Goal: Information Seeking & Learning: Check status

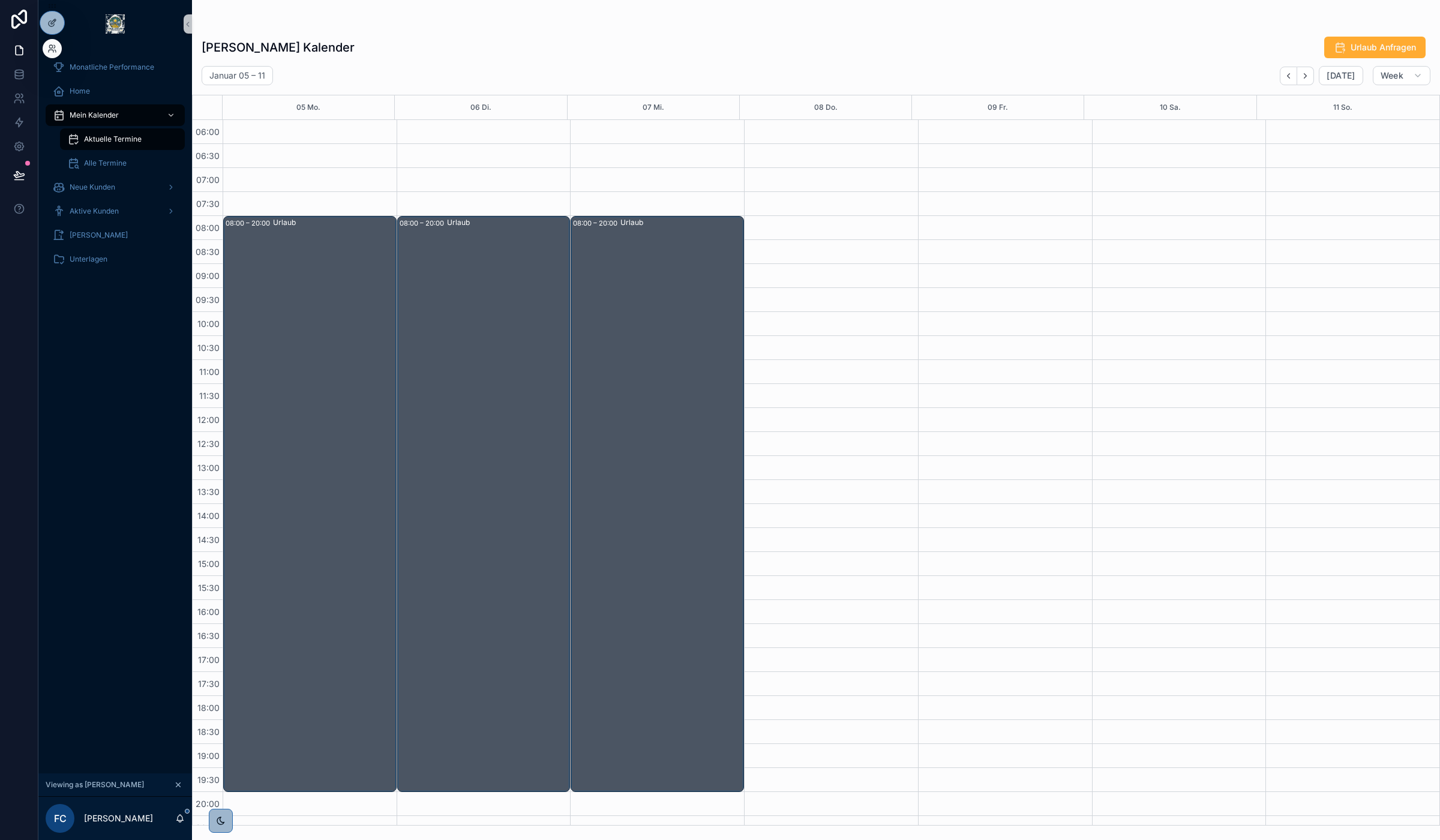
scroll to position [63, 0]
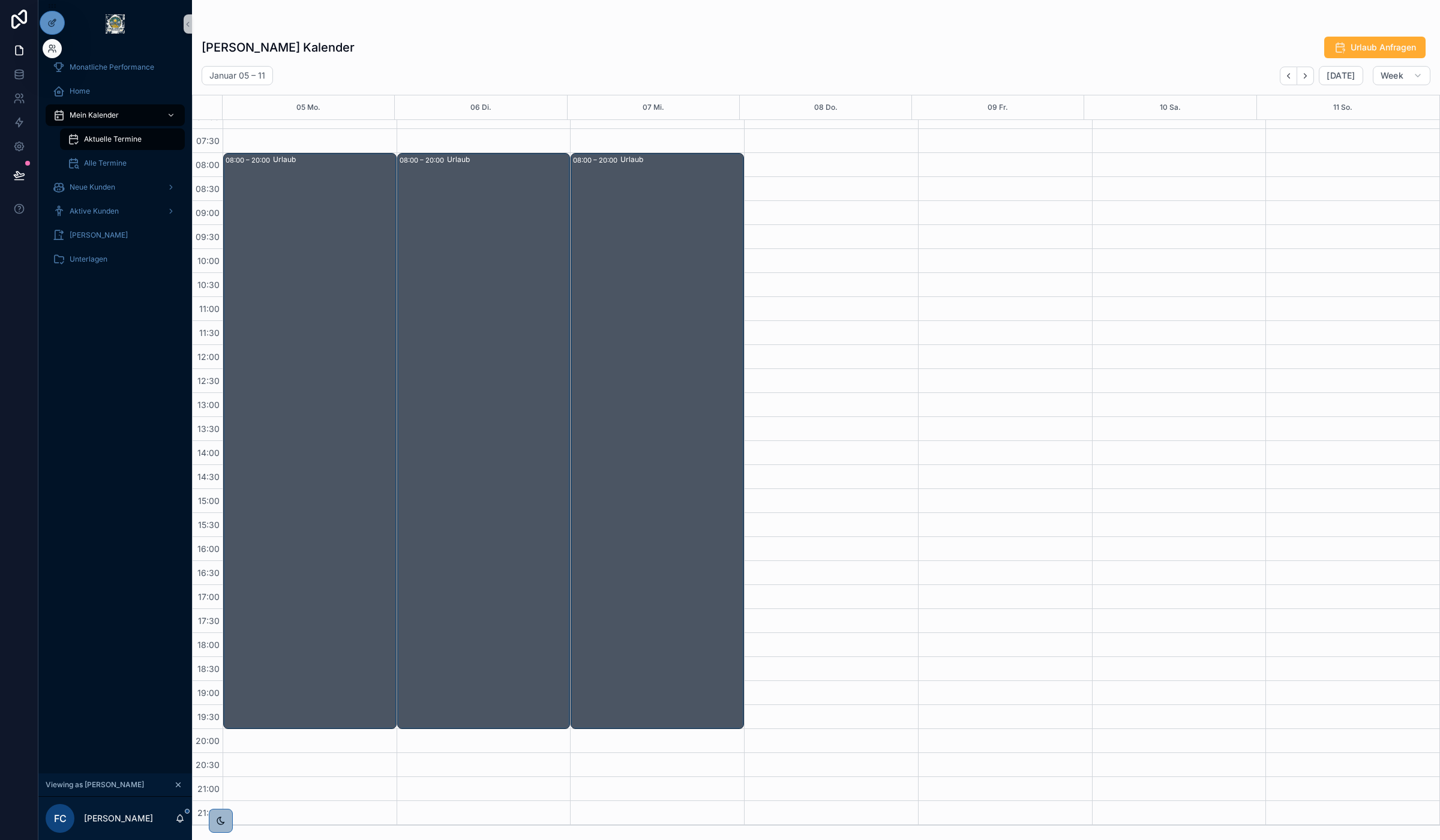
click at [54, 57] on div at bounding box center [52, 48] width 19 height 19
click at [54, 46] on icon at bounding box center [54, 46] width 1 height 3
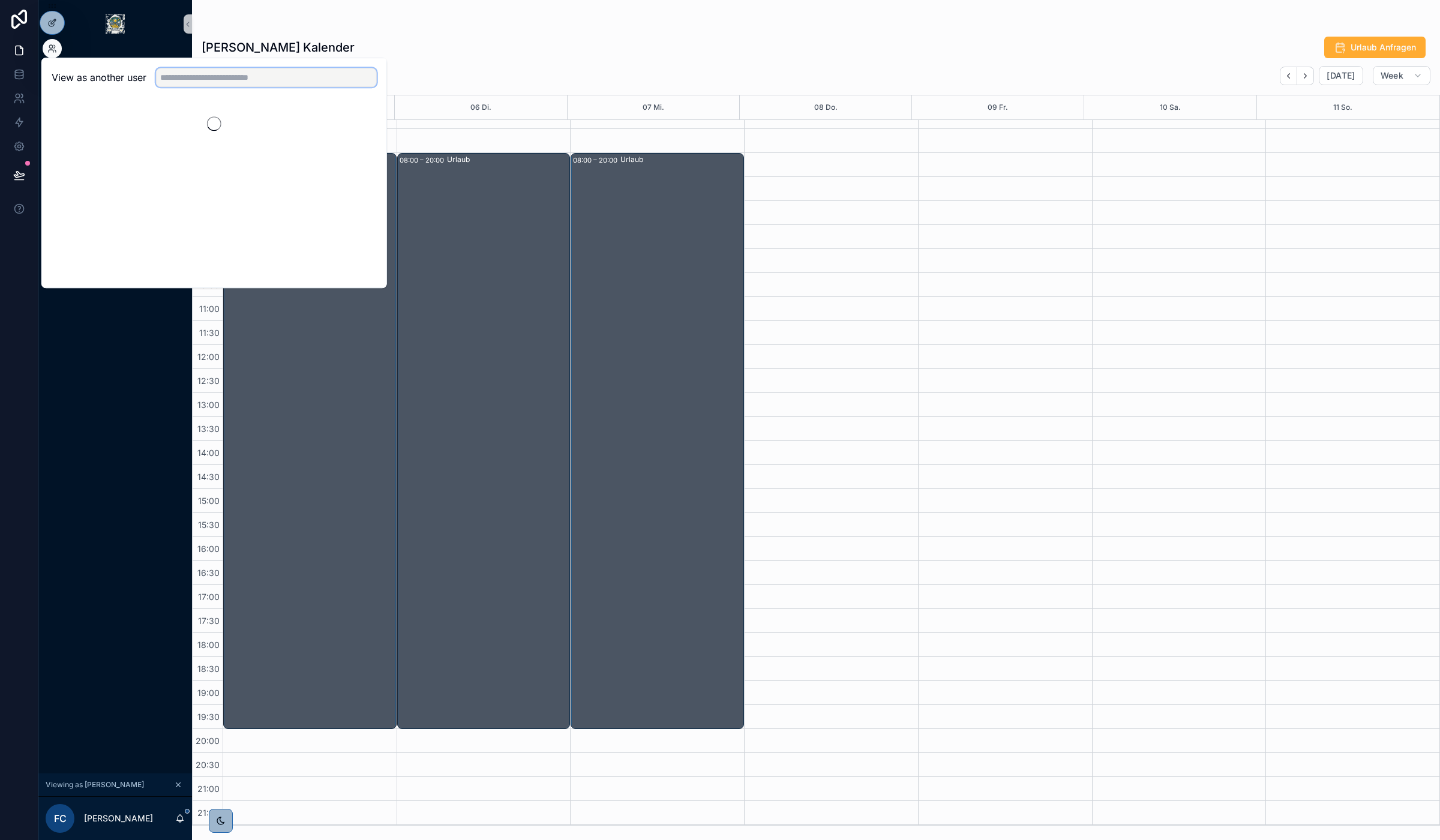
click at [303, 72] on input "text" at bounding box center [266, 78] width 221 height 19
type input "*******"
click at [372, 124] on button "Select" at bounding box center [361, 121] width 31 height 17
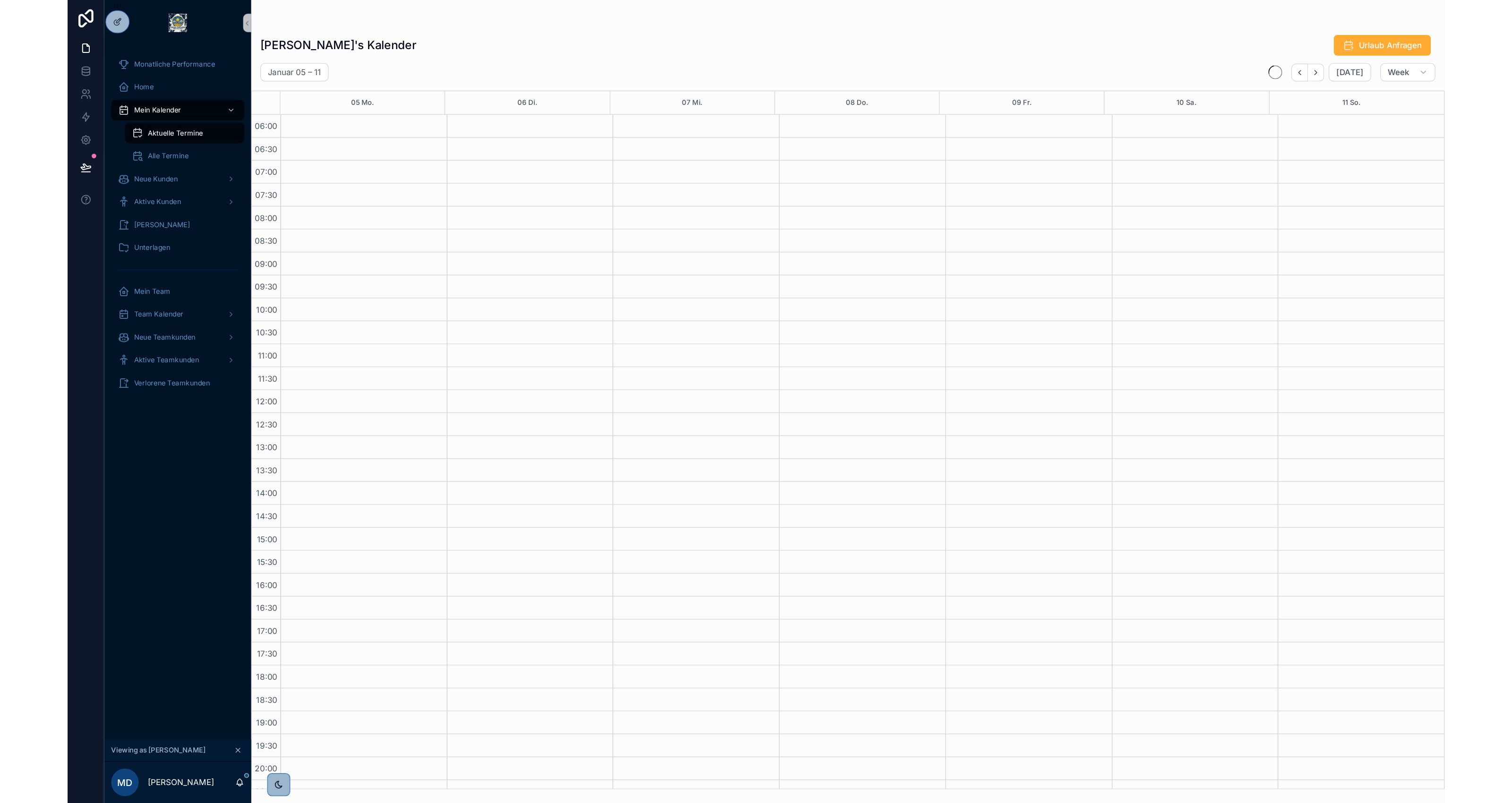
scroll to position [50, 0]
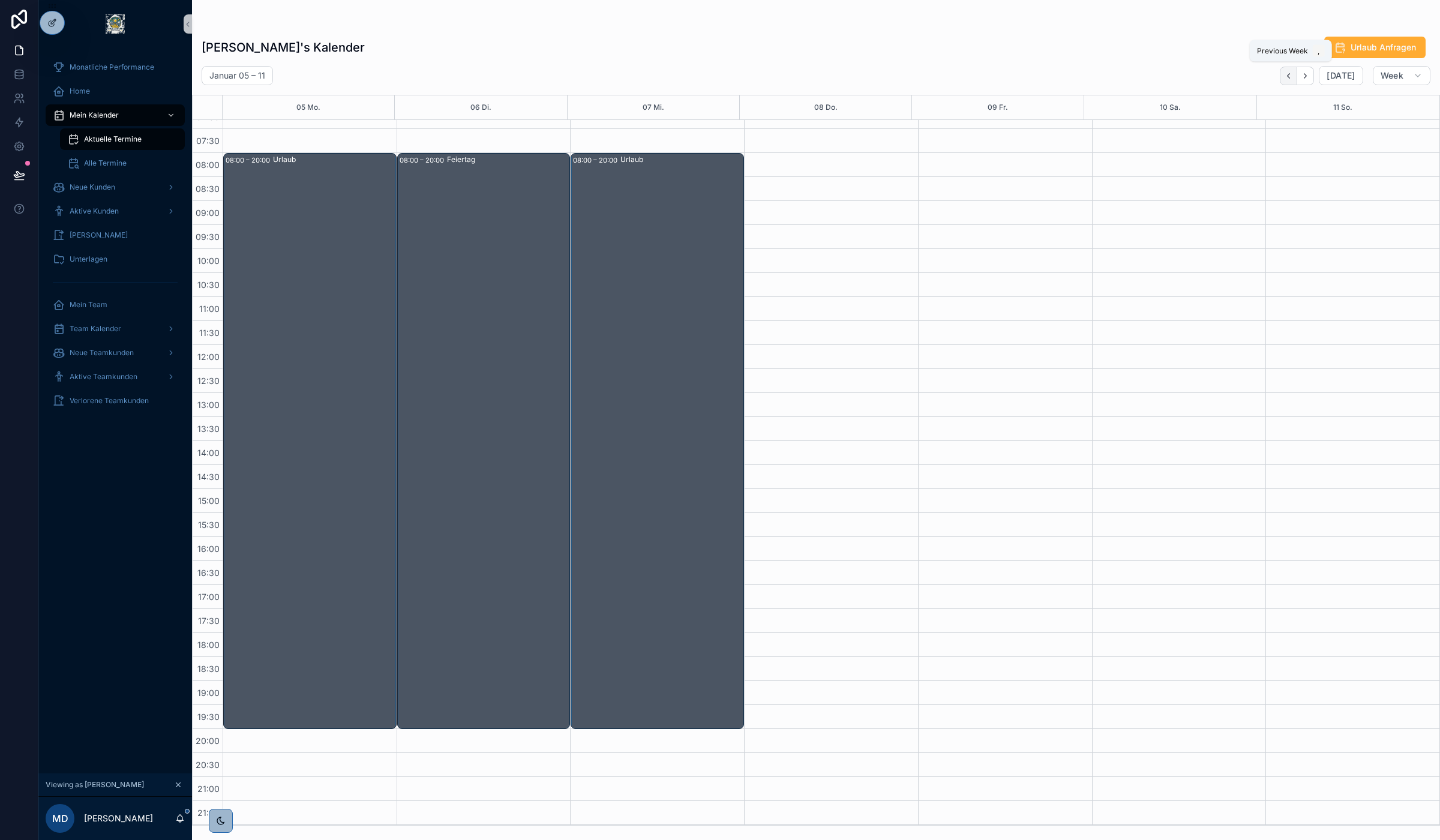
click at [1290, 73] on icon "Back" at bounding box center [1289, 75] width 2 height 4
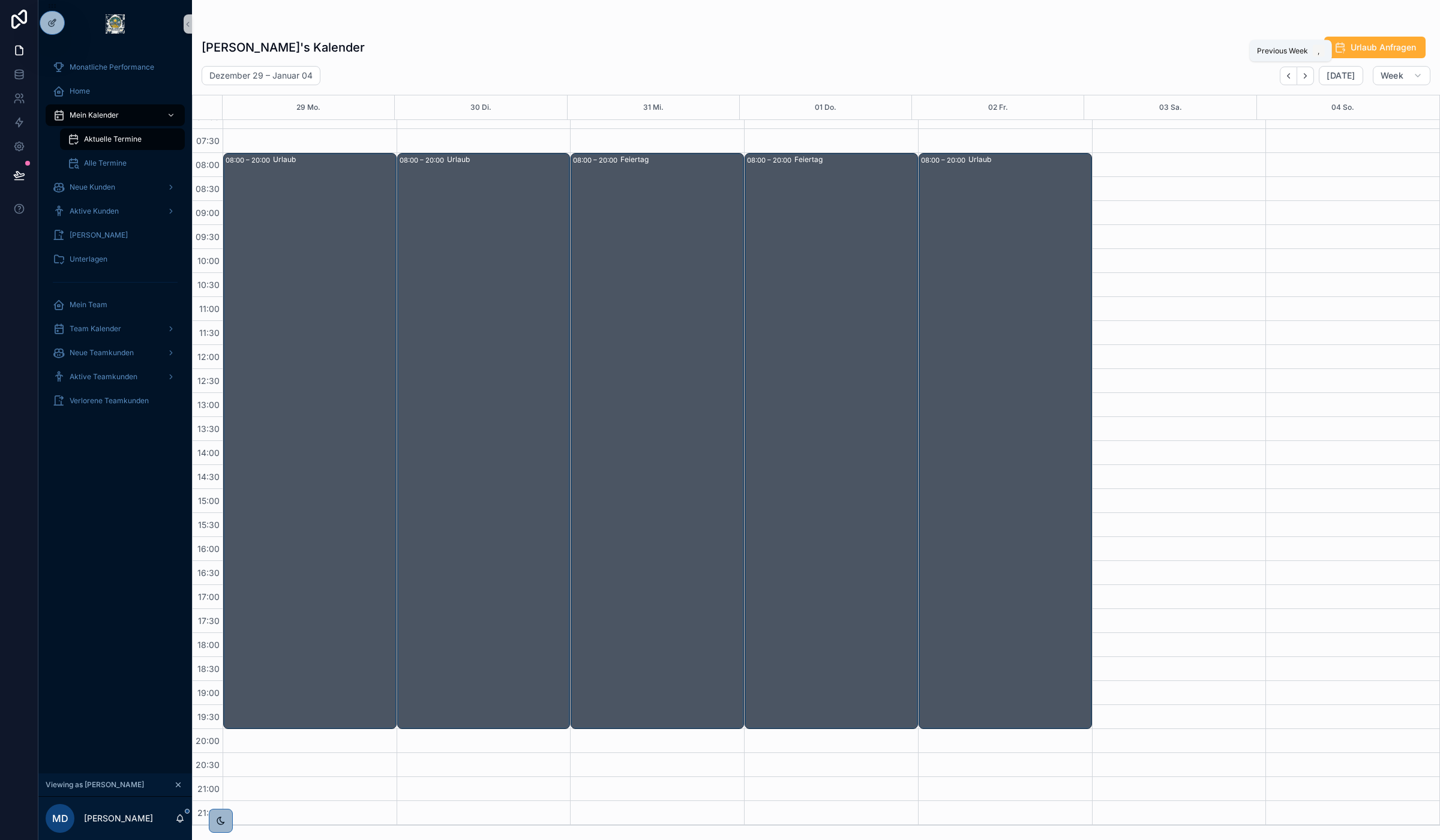
click at [1290, 73] on icon "Back" at bounding box center [1289, 75] width 2 height 4
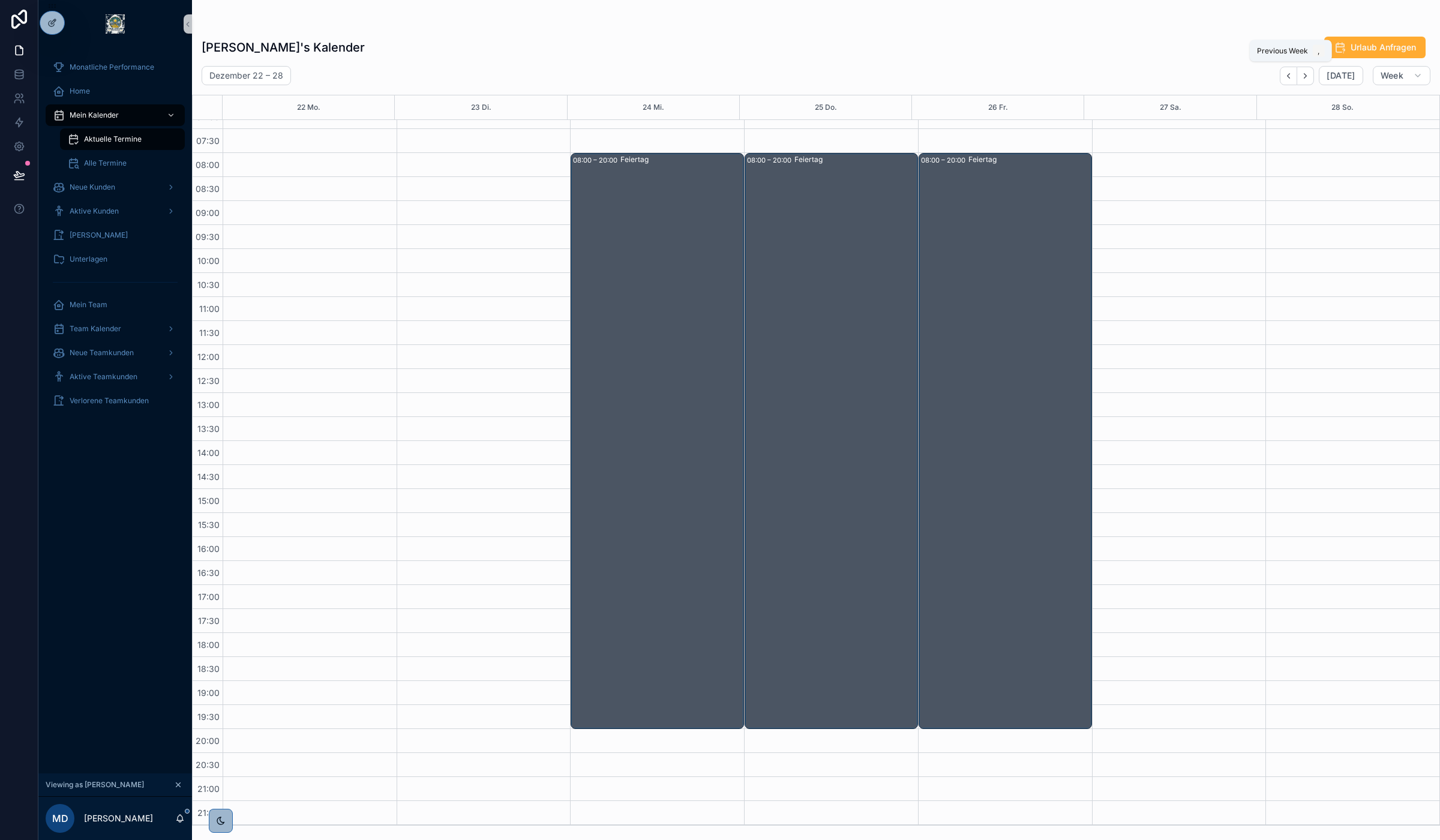
click at [1290, 73] on icon "Back" at bounding box center [1289, 75] width 2 height 4
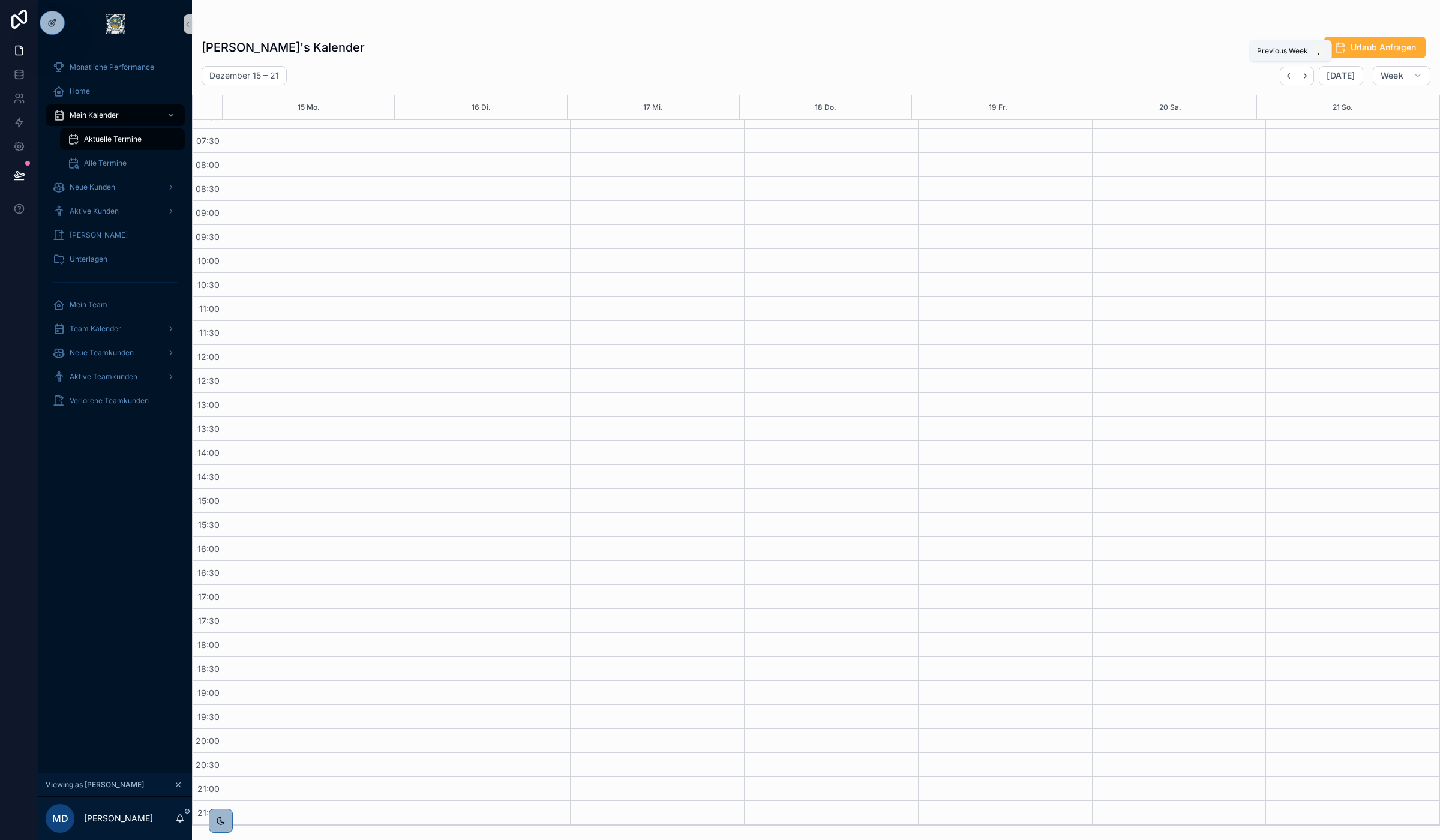
click at [1290, 73] on icon "Back" at bounding box center [1289, 75] width 2 height 4
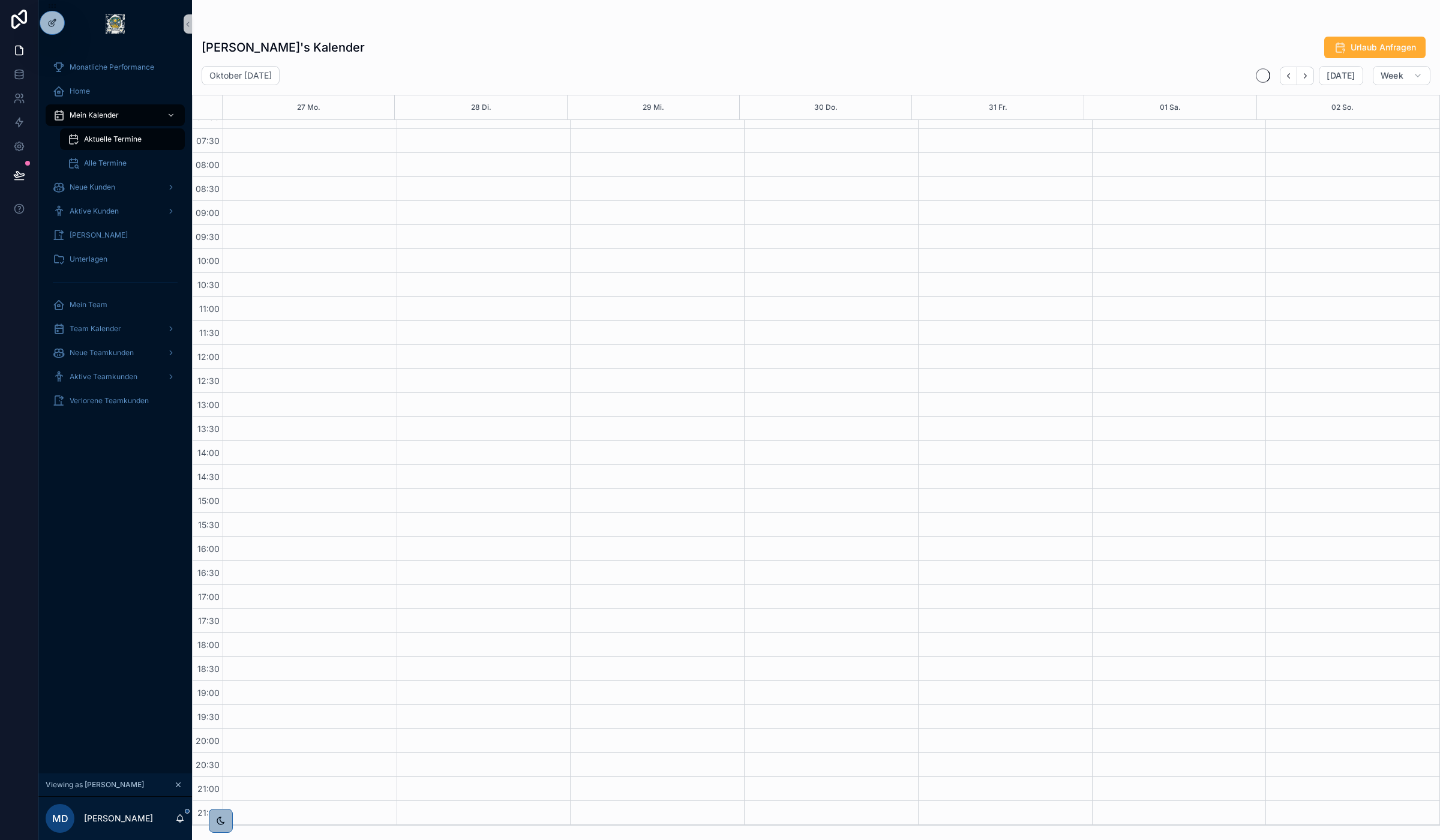
click at [1290, 73] on icon "Back" at bounding box center [1289, 75] width 2 height 4
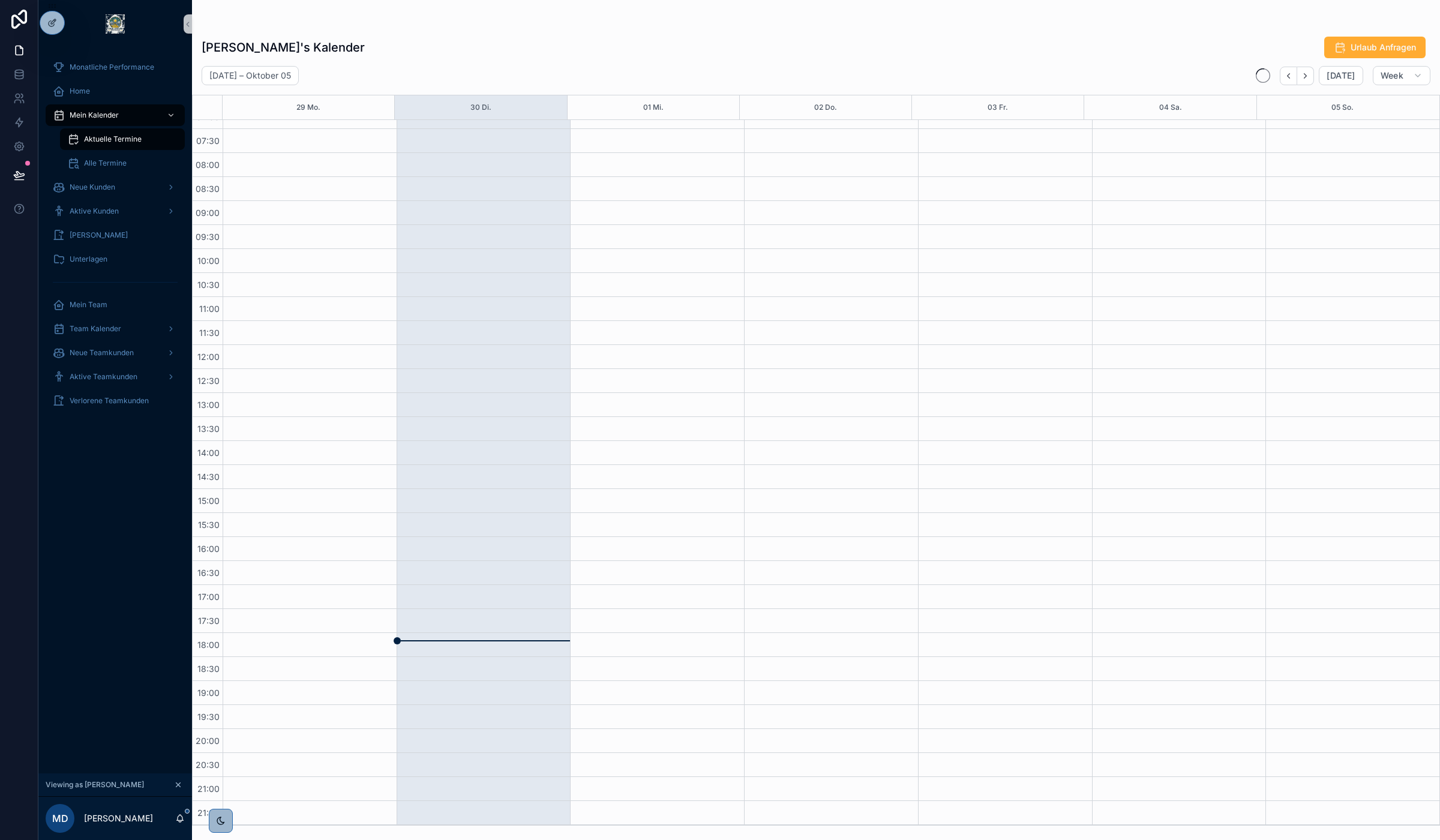
click at [1290, 73] on icon "Back" at bounding box center [1289, 75] width 2 height 4
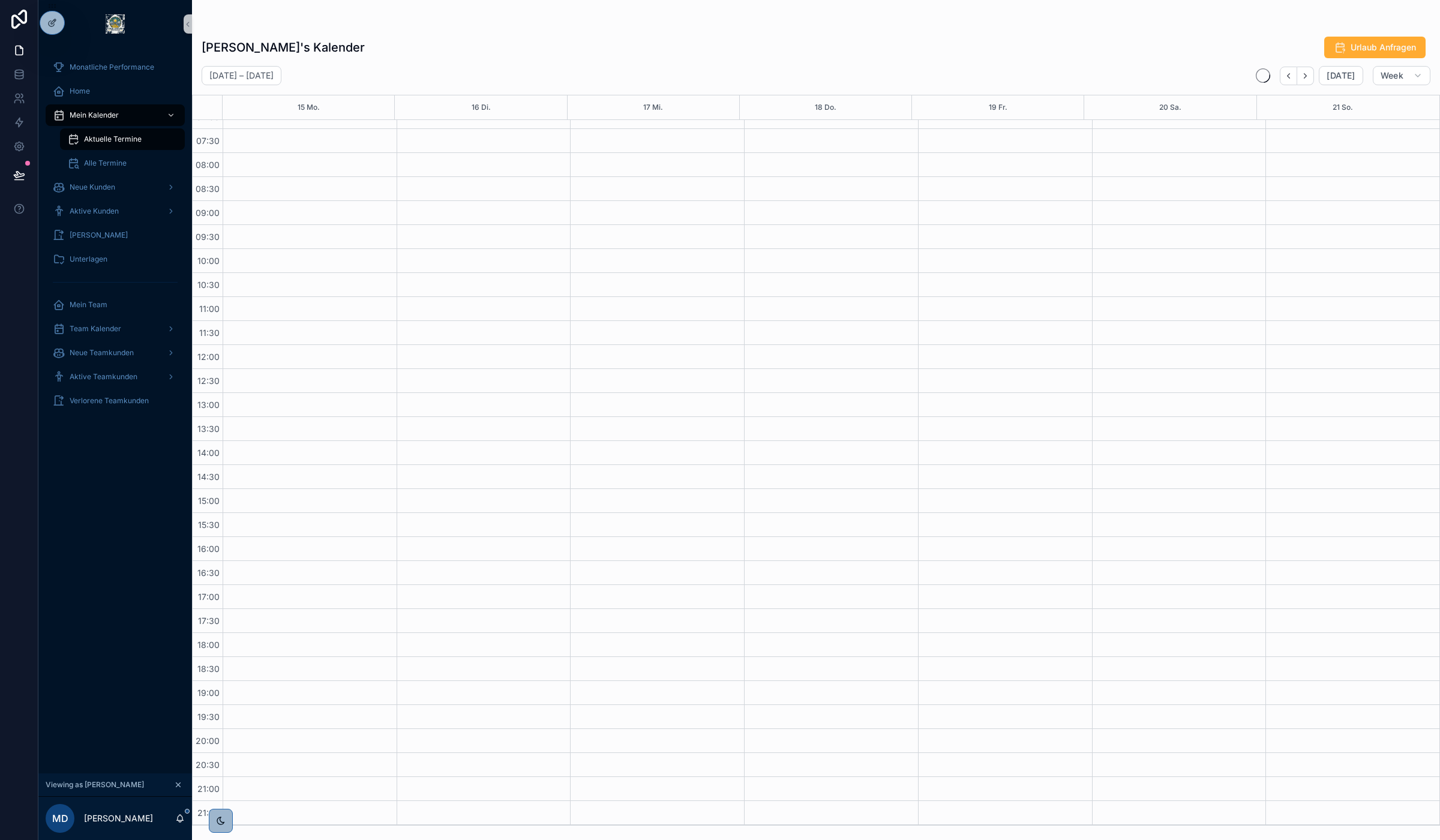
click at [1290, 73] on icon "Back" at bounding box center [1289, 75] width 2 height 4
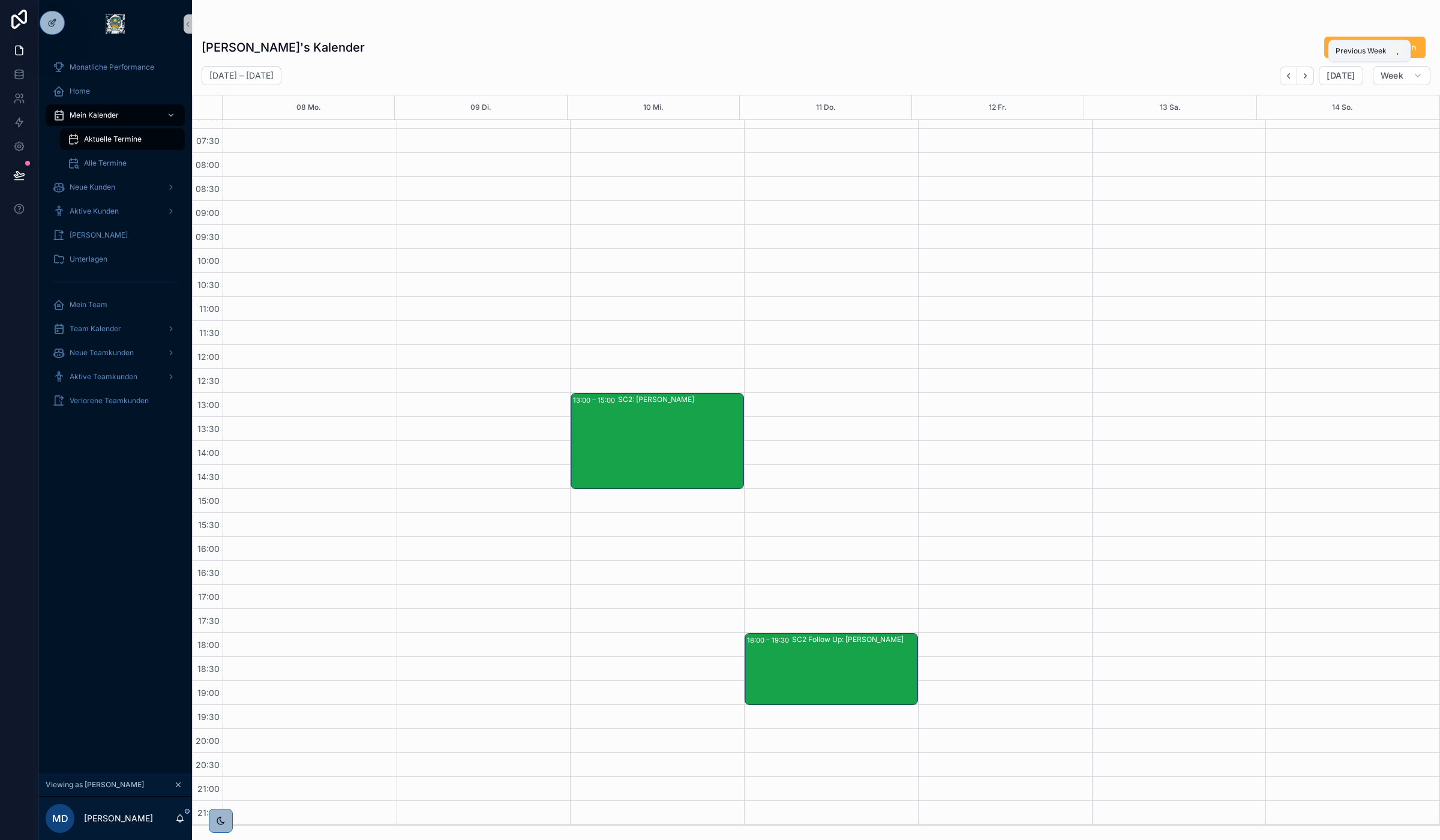
click at [1290, 73] on icon "Back" at bounding box center [1289, 75] width 2 height 4
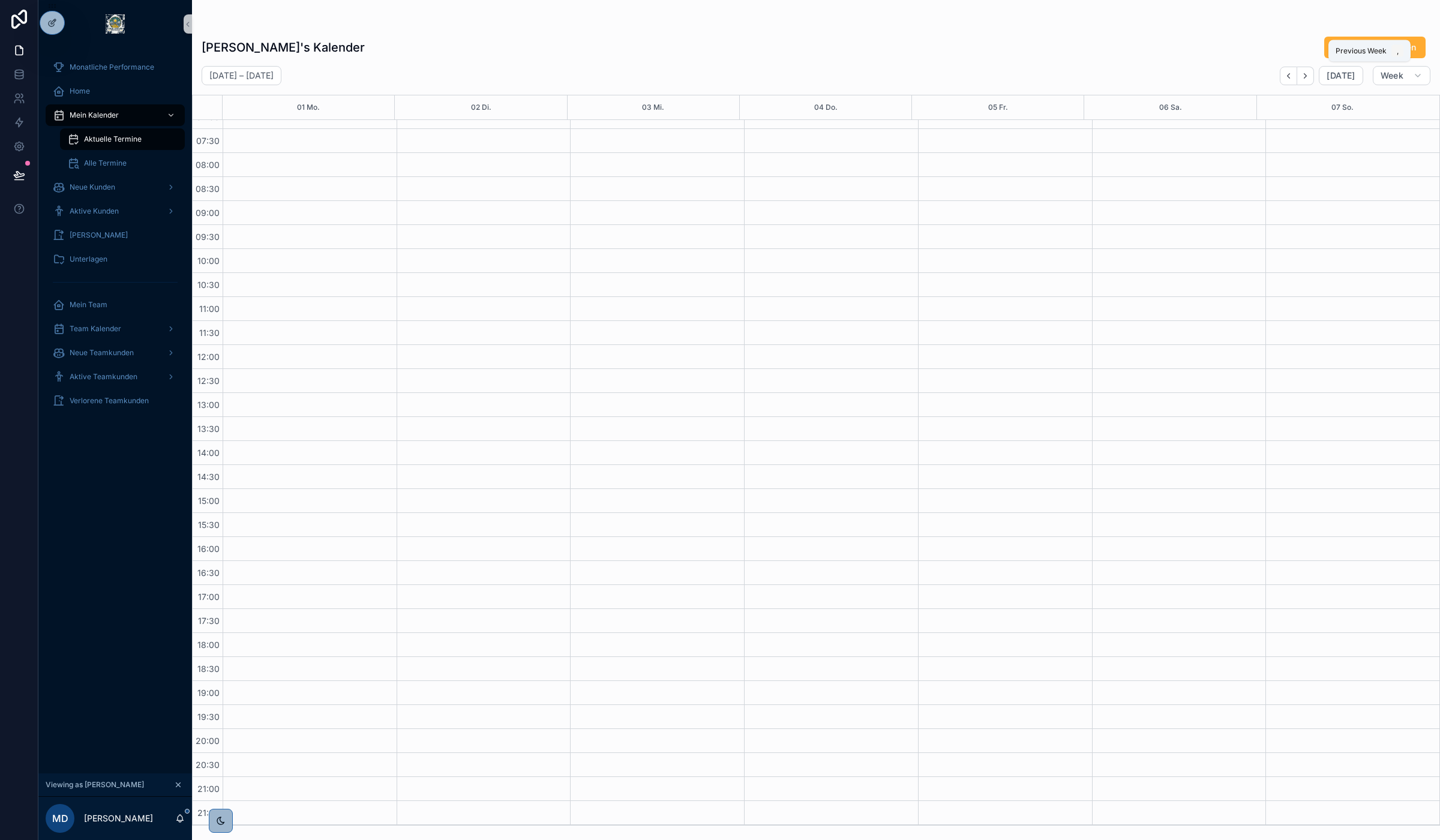
click at [1290, 73] on icon "Back" at bounding box center [1289, 75] width 2 height 4
click at [1306, 77] on icon "Next" at bounding box center [1305, 75] width 2 height 4
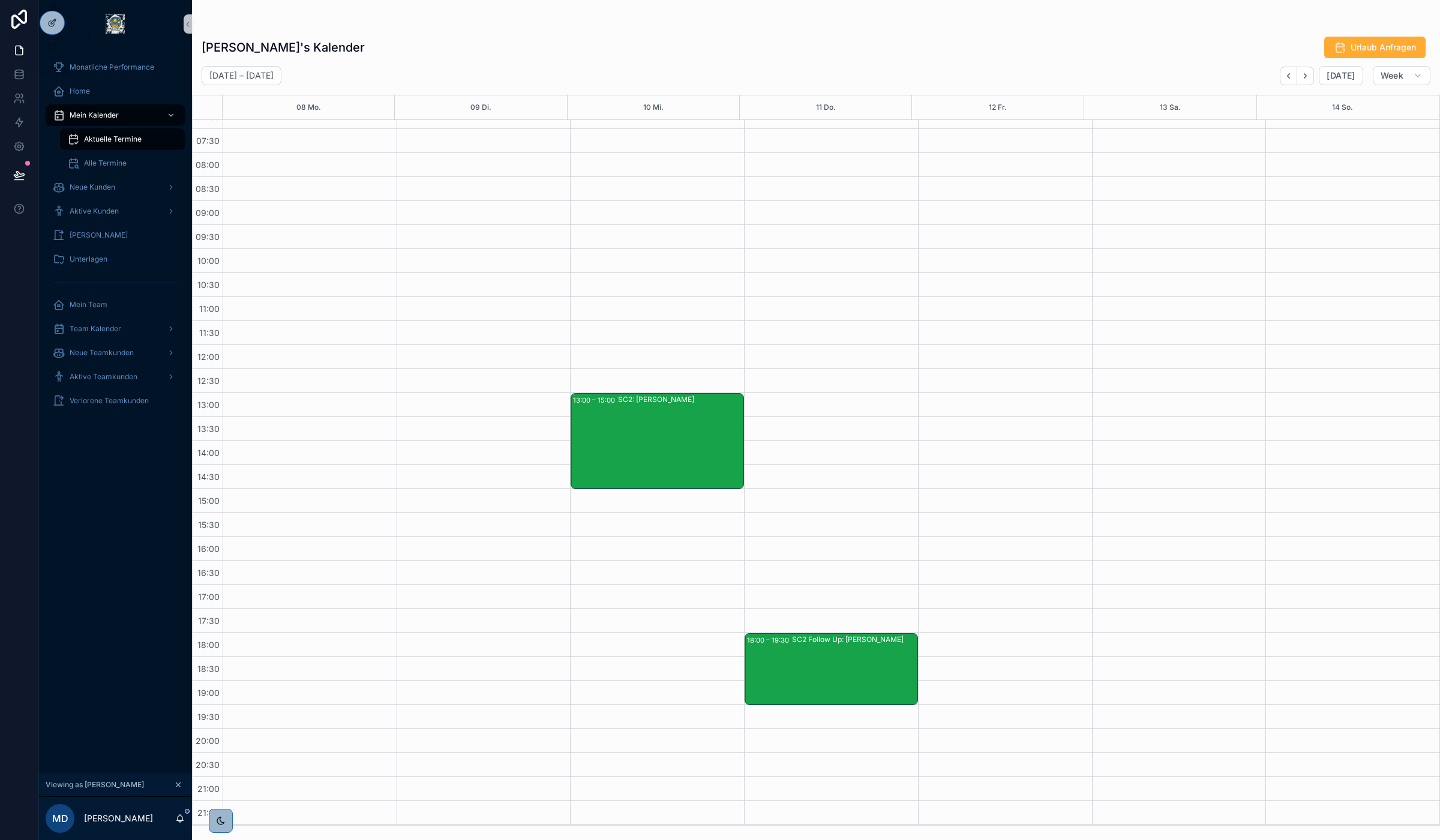
click at [573, 32] on div "[PERSON_NAME]'s Kalender Urlaub Anfragen [DATE] – [DATE] [DATE] Week 08 Mo. 09 …" at bounding box center [816, 427] width 1248 height 797
click at [1310, 77] on icon "Next" at bounding box center [1305, 76] width 9 height 9
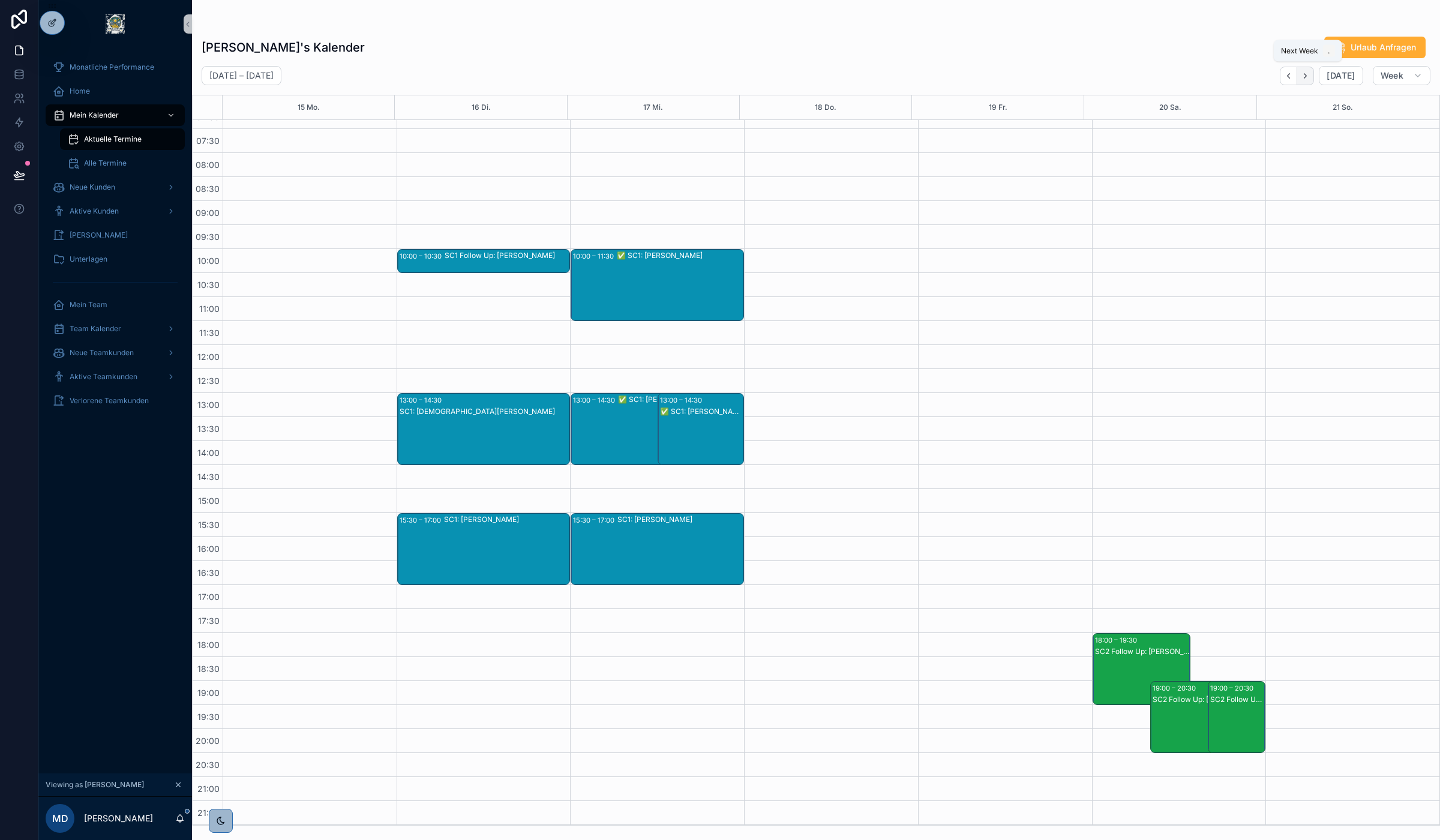
click at [1308, 78] on icon "Next" at bounding box center [1305, 76] width 9 height 9
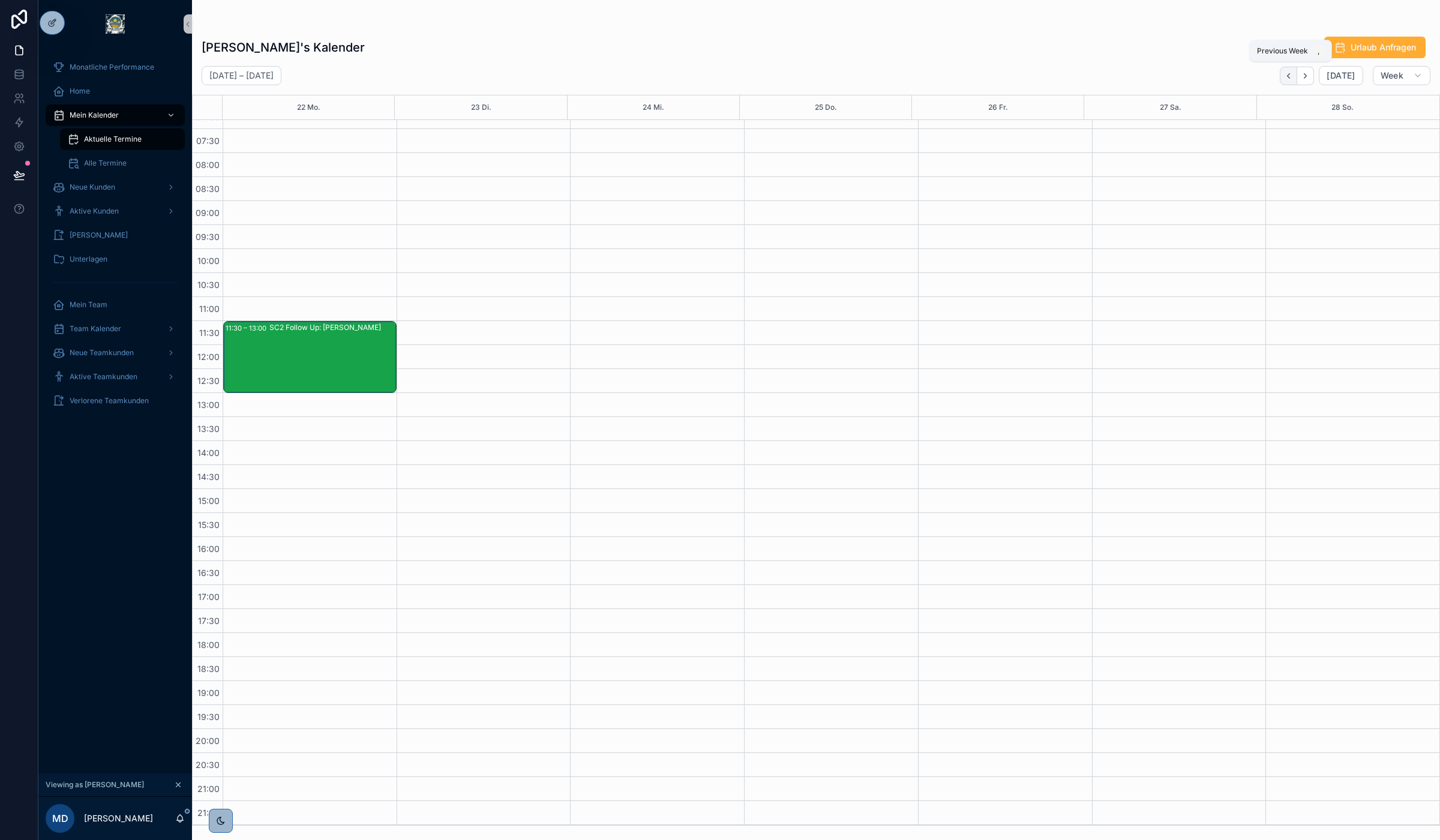
click at [1282, 77] on button "Back" at bounding box center [1288, 75] width 17 height 19
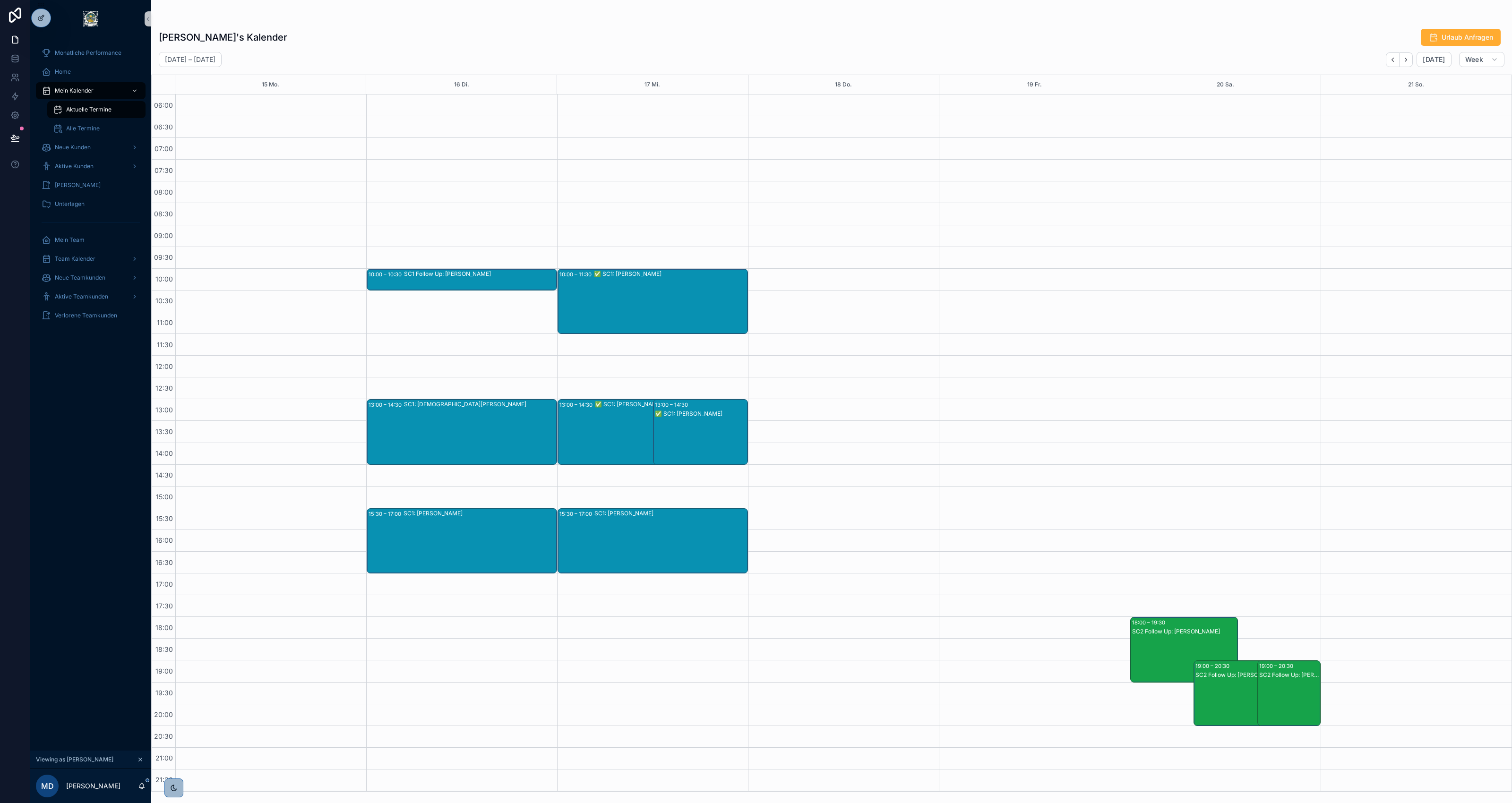
scroll to position [1, 0]
click at [1133, 64] on button "Next" at bounding box center [1406, 59] width 14 height 15
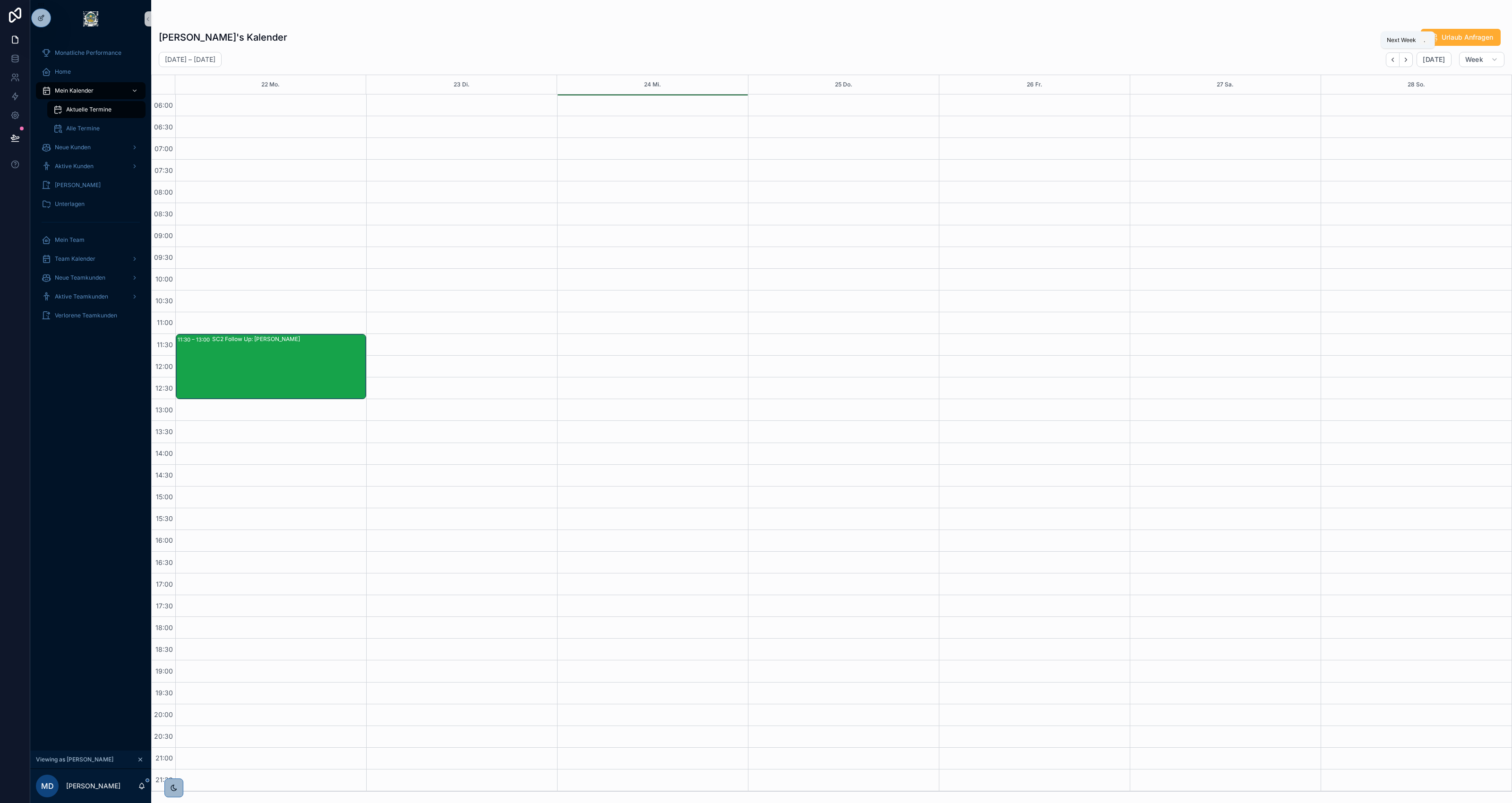
click at [1133, 64] on button "Next" at bounding box center [1406, 59] width 14 height 15
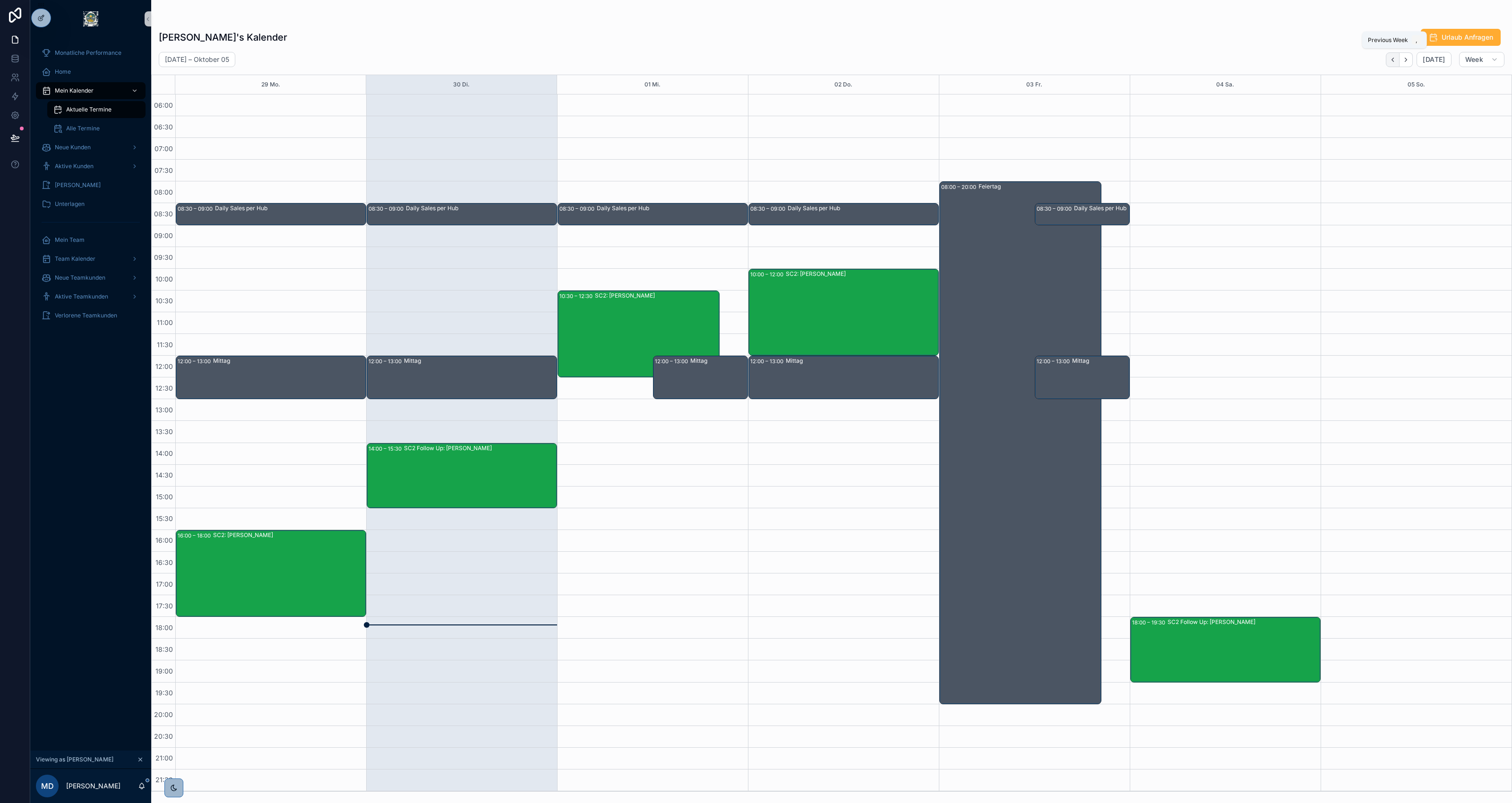
click at [1133, 62] on icon "Back" at bounding box center [1393, 60] width 7 height 7
